Goal: Information Seeking & Learning: Learn about a topic

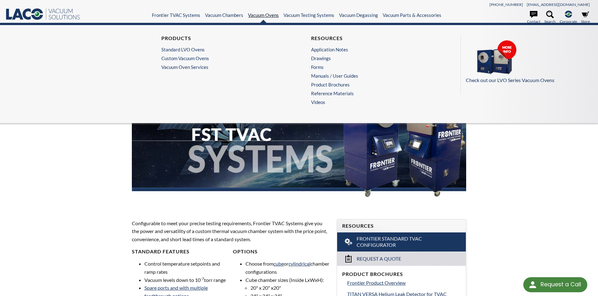
click at [261, 15] on link "Vacuum Ovens" at bounding box center [263, 15] width 31 height 6
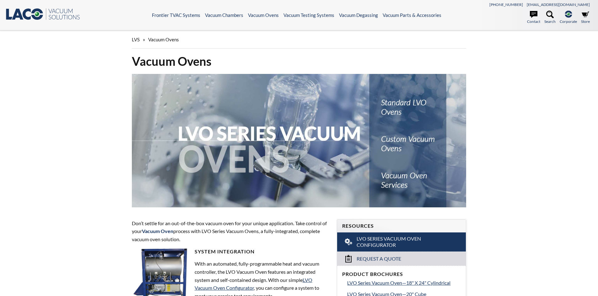
select select "Language Translate Widget"
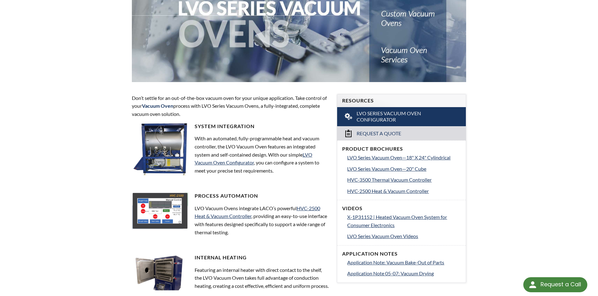
scroll to position [157, 0]
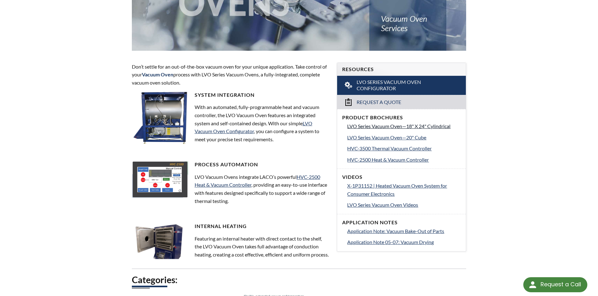
click at [432, 126] on span "LVO Series Vacuum Oven—18" X 24" Cylindrical" at bounding box center [398, 126] width 103 height 6
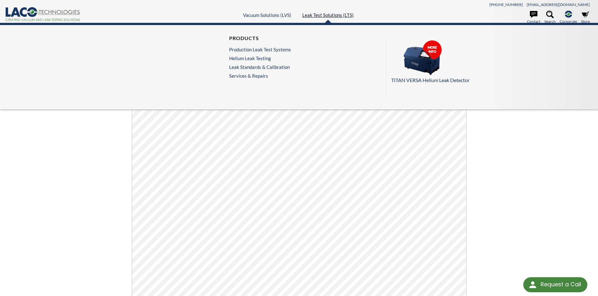
click at [326, 15] on link "Leak Test Solutions (LTS)" at bounding box center [327, 15] width 51 height 6
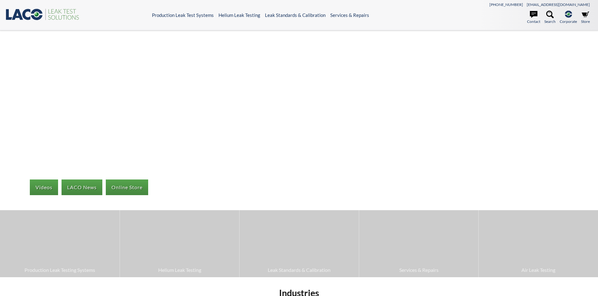
select select "Language Translate Widget"
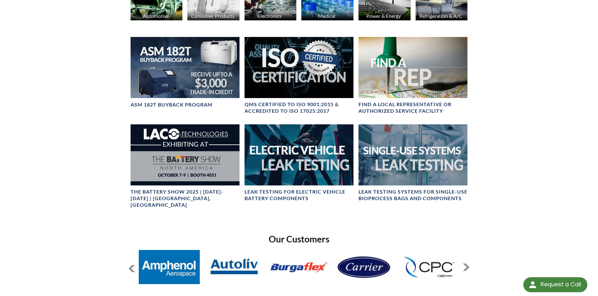
scroll to position [314, 0]
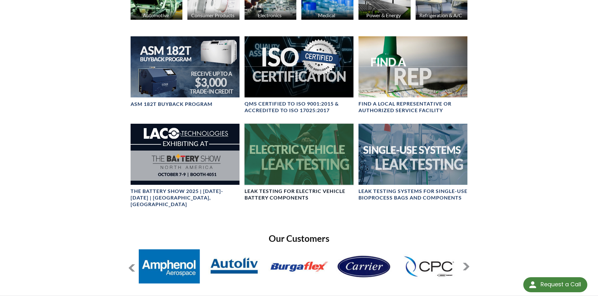
click at [300, 160] on div at bounding box center [298, 154] width 109 height 61
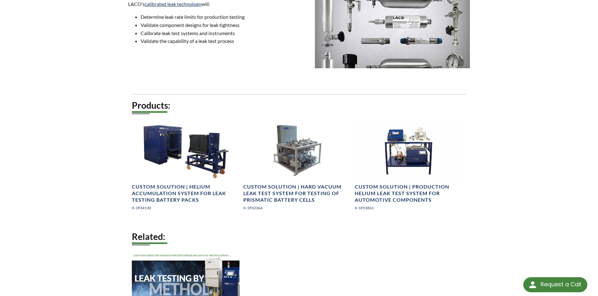
scroll to position [721, 0]
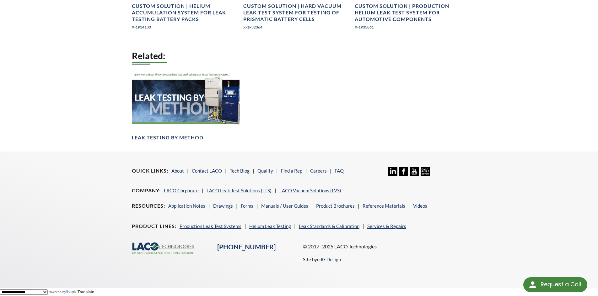
scroll to position [869, 0]
click at [202, 226] on link "Production Leak Test Systems" at bounding box center [210, 227] width 62 height 6
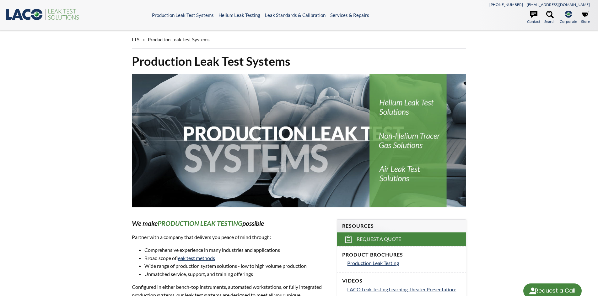
select select "Language Translate Widget"
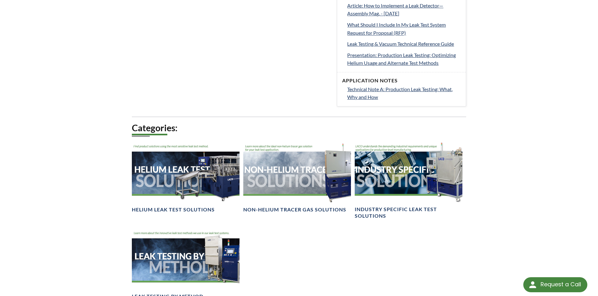
scroll to position [376, 0]
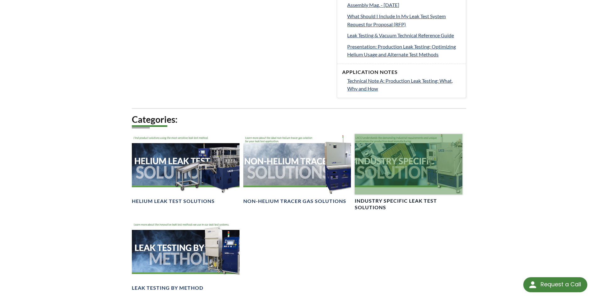
click at [399, 201] on h4 "Industry Specific Leak Test Solutions" at bounding box center [408, 204] width 108 height 13
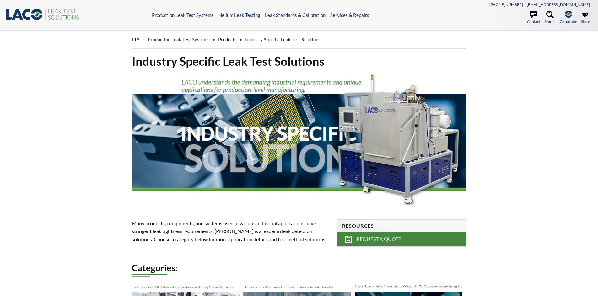
select select "Language Translate Widget"
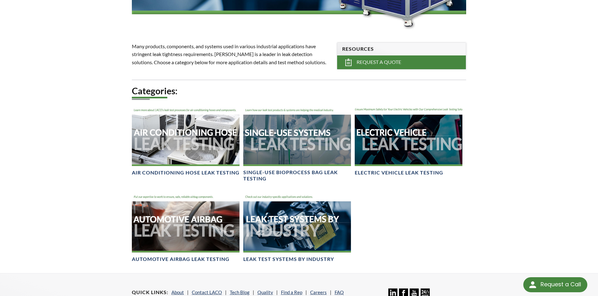
scroll to position [188, 0]
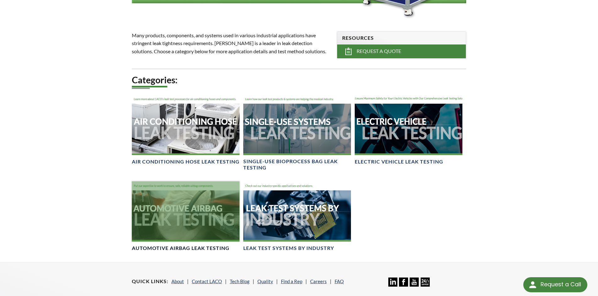
click at [189, 224] on div at bounding box center [186, 212] width 108 height 61
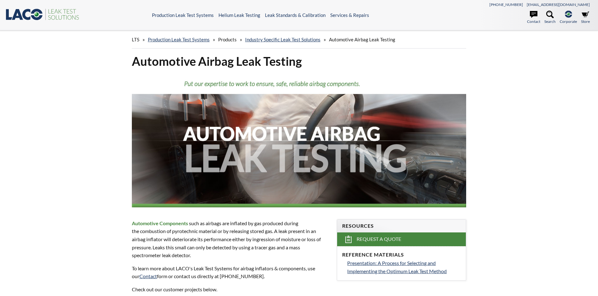
select select "Language Translate Widget"
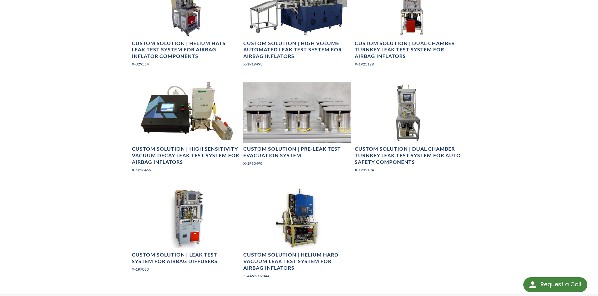
scroll to position [376, 0]
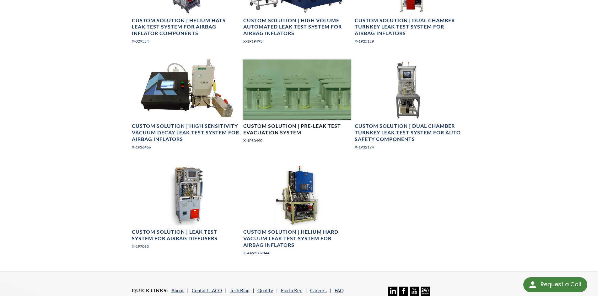
click at [283, 125] on h4 "Custom Solution | Pre-Leak Test Evacuation System" at bounding box center [297, 129] width 108 height 13
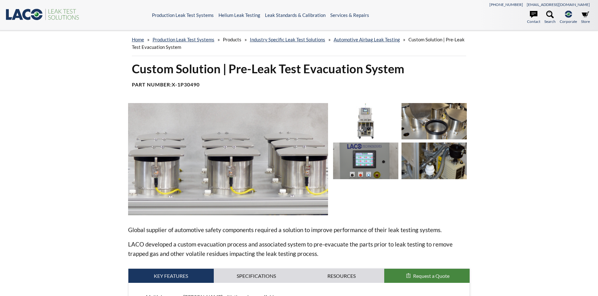
select select "Language Translate Widget"
click at [31, 14] on icon ".st0{fill:#193661;} .st1{fill:url(#SVGID_1_);} .st2{fill:#46883F;} .st3{fill:no…" at bounding box center [42, 14] width 75 height 13
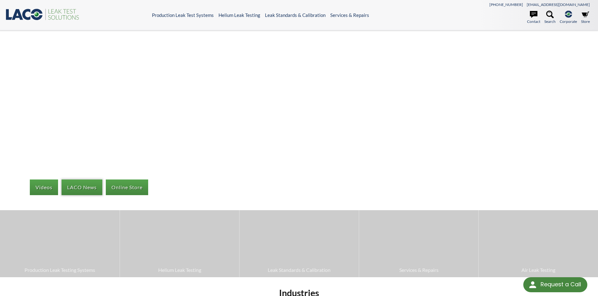
click at [81, 186] on link "LACO News" at bounding box center [81, 188] width 41 height 16
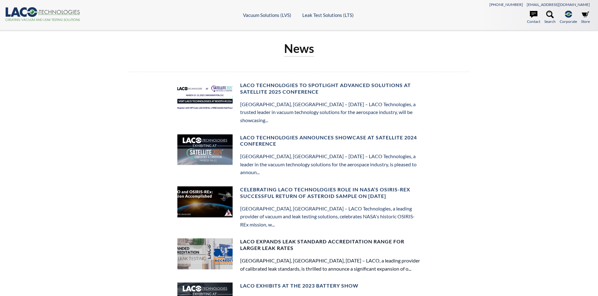
select select "Language Translate Widget"
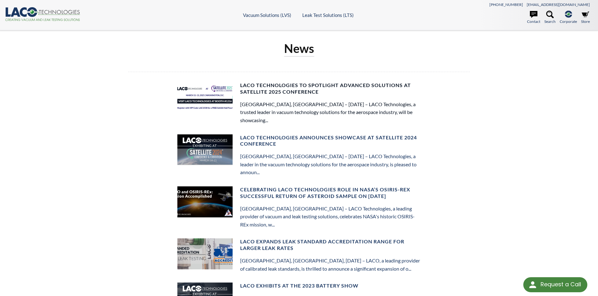
click at [276, 88] on h4 "LACO Technologies to Spotlight Advanced Solutions at Satellite 2025 Conference" at bounding box center [330, 88] width 181 height 13
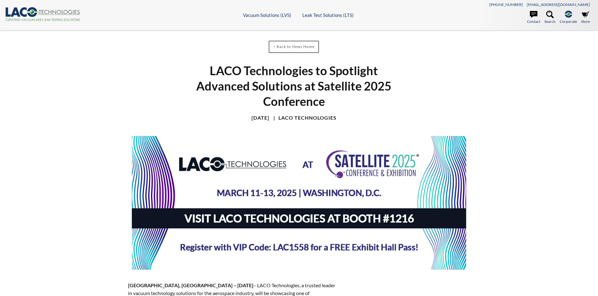
select select "Language Translate Widget"
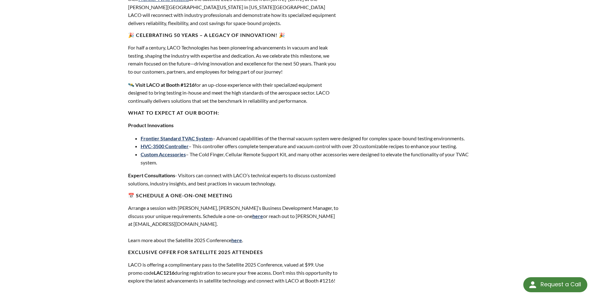
scroll to position [314, 0]
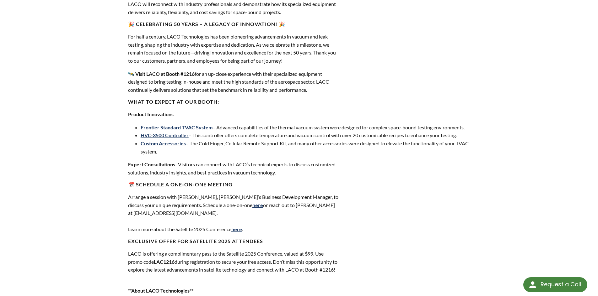
click at [423, 200] on div "SALT LAKE CITY, UT – March 2025 – LACO Technologies, a trusted leader in vacuum…" at bounding box center [299, 146] width 342 height 356
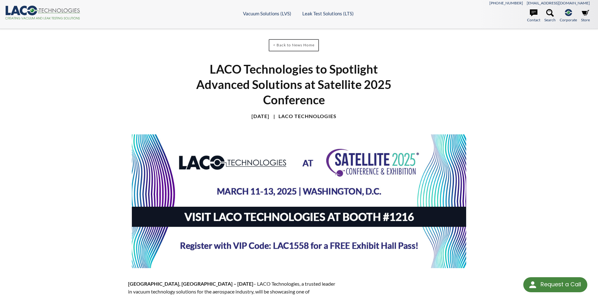
scroll to position [0, 0]
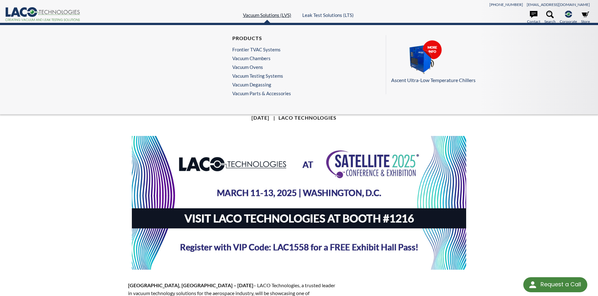
click at [262, 15] on link "Vacuum Solutions (LVS)" at bounding box center [267, 15] width 48 height 6
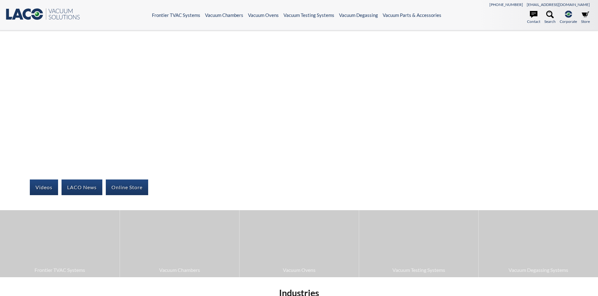
select select "Language Translate Widget"
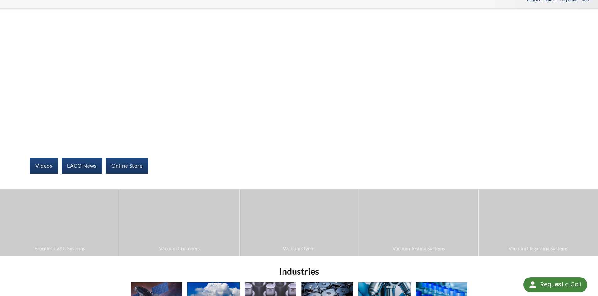
scroll to position [94, 0]
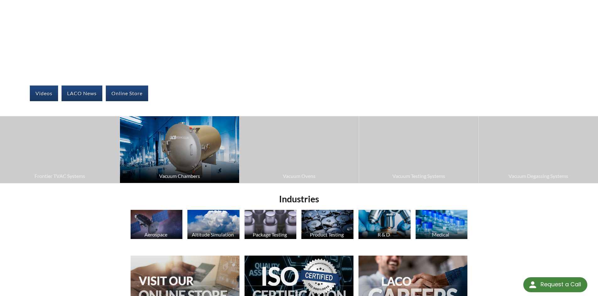
click at [165, 164] on img at bounding box center [179, 149] width 119 height 67
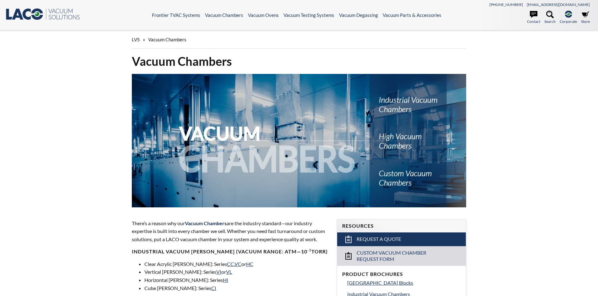
select select "Language Translate Widget"
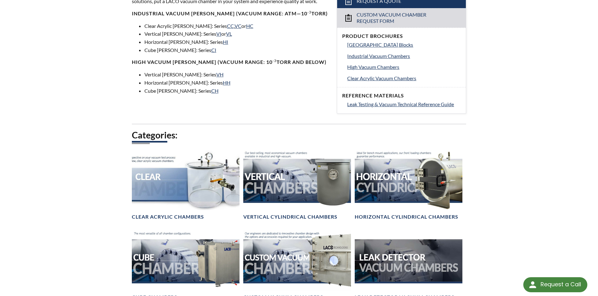
scroll to position [251, 0]
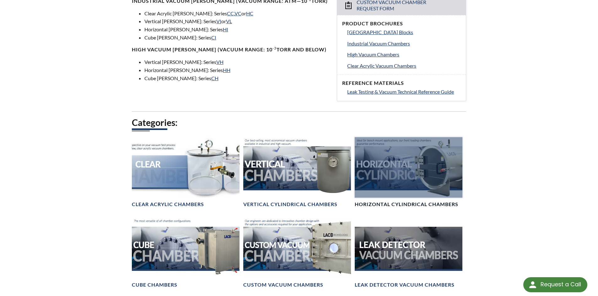
click at [394, 168] on div at bounding box center [408, 167] width 108 height 61
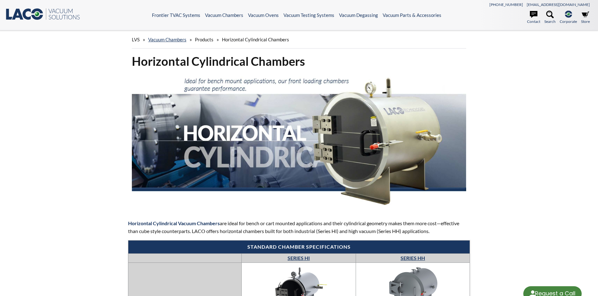
select select "Language Translate Widget"
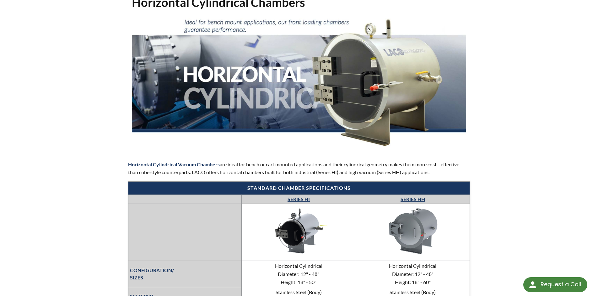
scroll to position [125, 0]
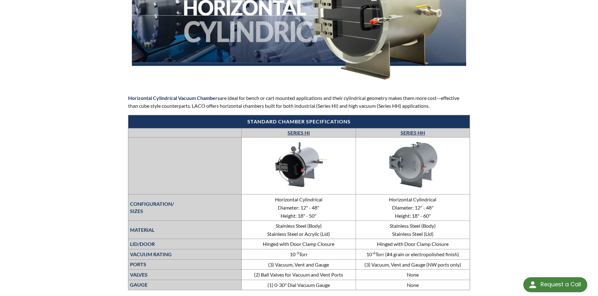
click at [297, 134] on link "SERIES HI" at bounding box center [298, 133] width 22 height 6
click at [507, 177] on div "LVS » Vacuum Chambers » Products » Horizontal Cylindrical Chambers Horizontal C…" at bounding box center [299, 193] width 598 height 576
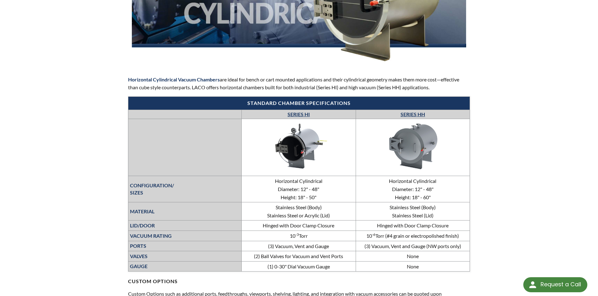
scroll to position [0, 0]
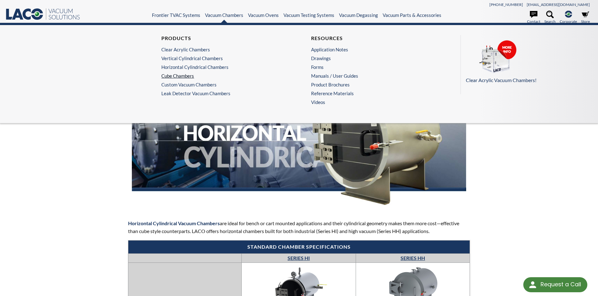
click at [188, 77] on link "Cube Chambers" at bounding box center [222, 76] width 122 height 6
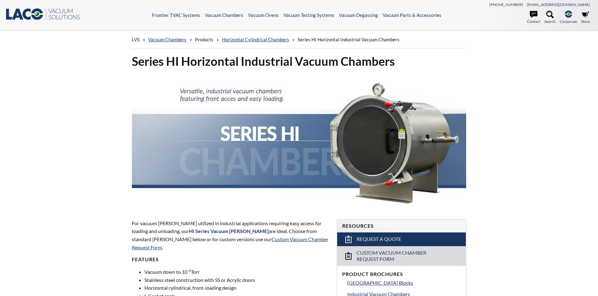
select select "Language Translate Widget"
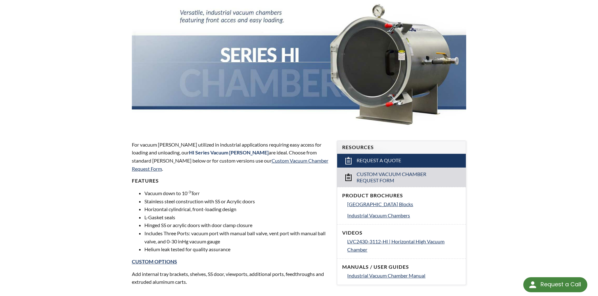
scroll to position [94, 0]
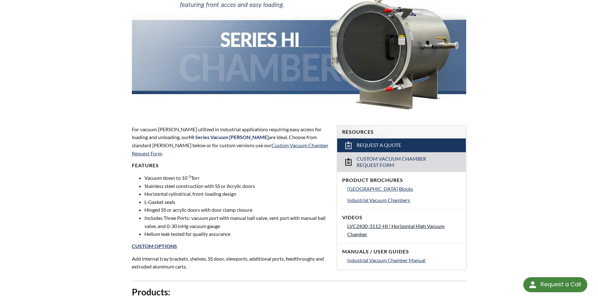
click at [392, 227] on span "LVC2430-3112-HI | Horizontal High Vacuum Chamber" at bounding box center [395, 230] width 97 height 14
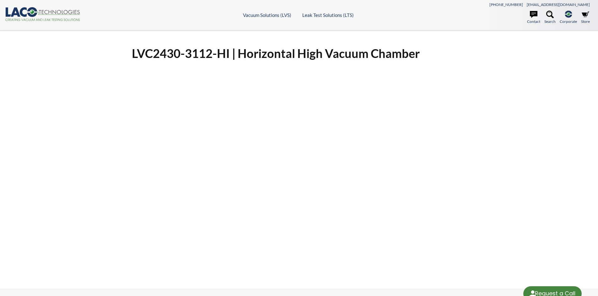
select select "Language Translate Widget"
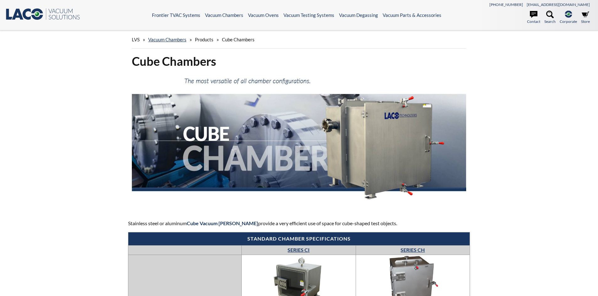
select select "Language Translate Widget"
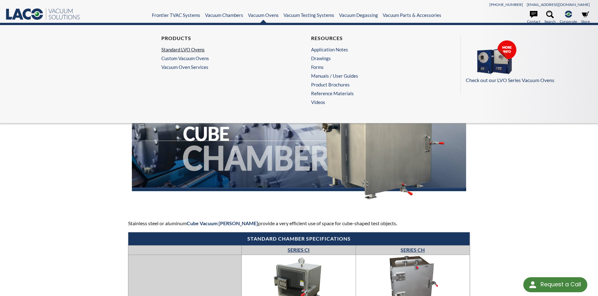
click at [187, 49] on link "Standard LVO Ovens" at bounding box center [222, 50] width 122 height 6
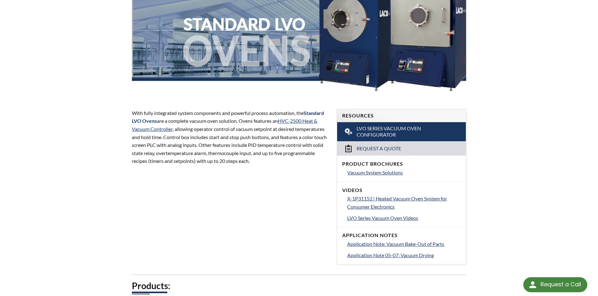
scroll to position [125, 0]
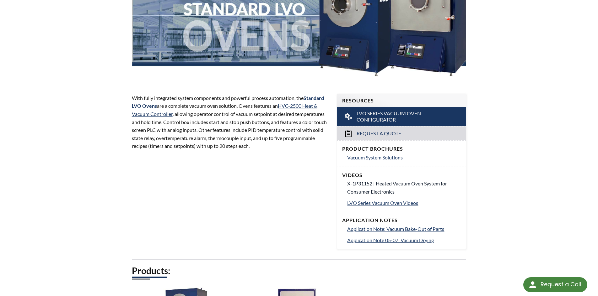
click at [386, 184] on span "X-1P31152 | Heated Vacuum Oven System for Consumer Electronics" at bounding box center [397, 188] width 100 height 14
click at [385, 204] on span "LVO Series Vacuum Oven Videos" at bounding box center [382, 203] width 71 height 6
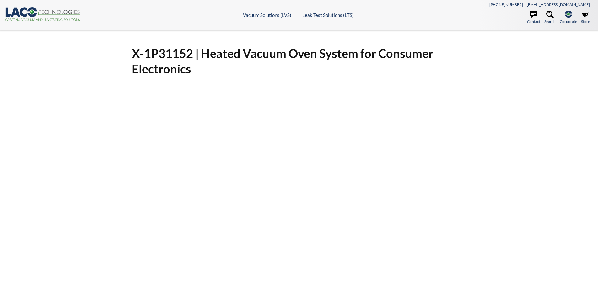
select select "Language Translate Widget"
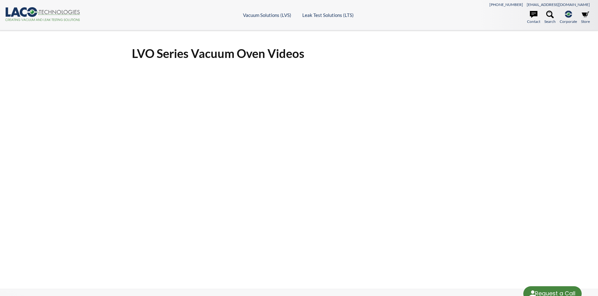
select select "Language Translate Widget"
